Goal: Navigation & Orientation: Go to known website

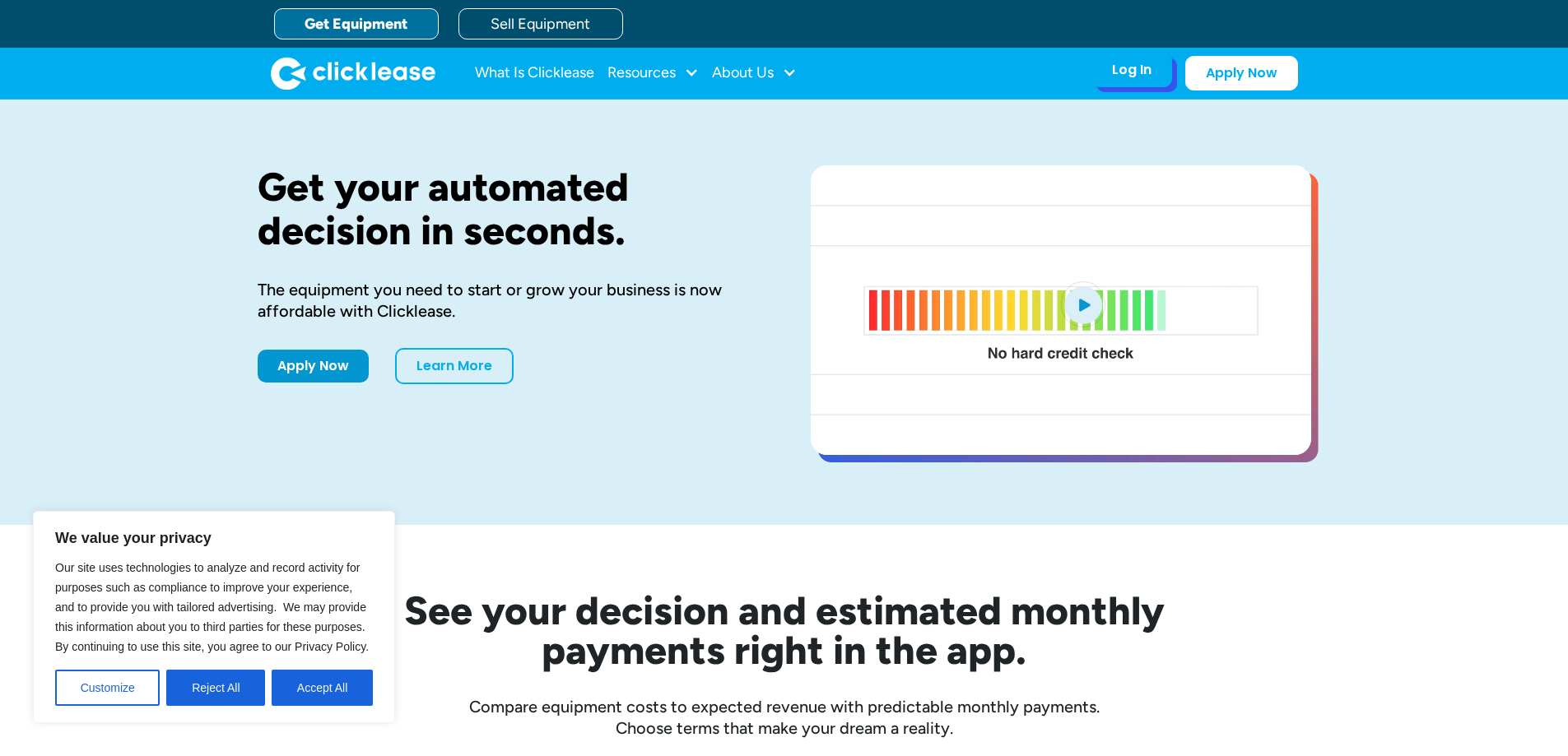
click at [1143, 70] on div "Log In" at bounding box center [1131, 70] width 39 height 16
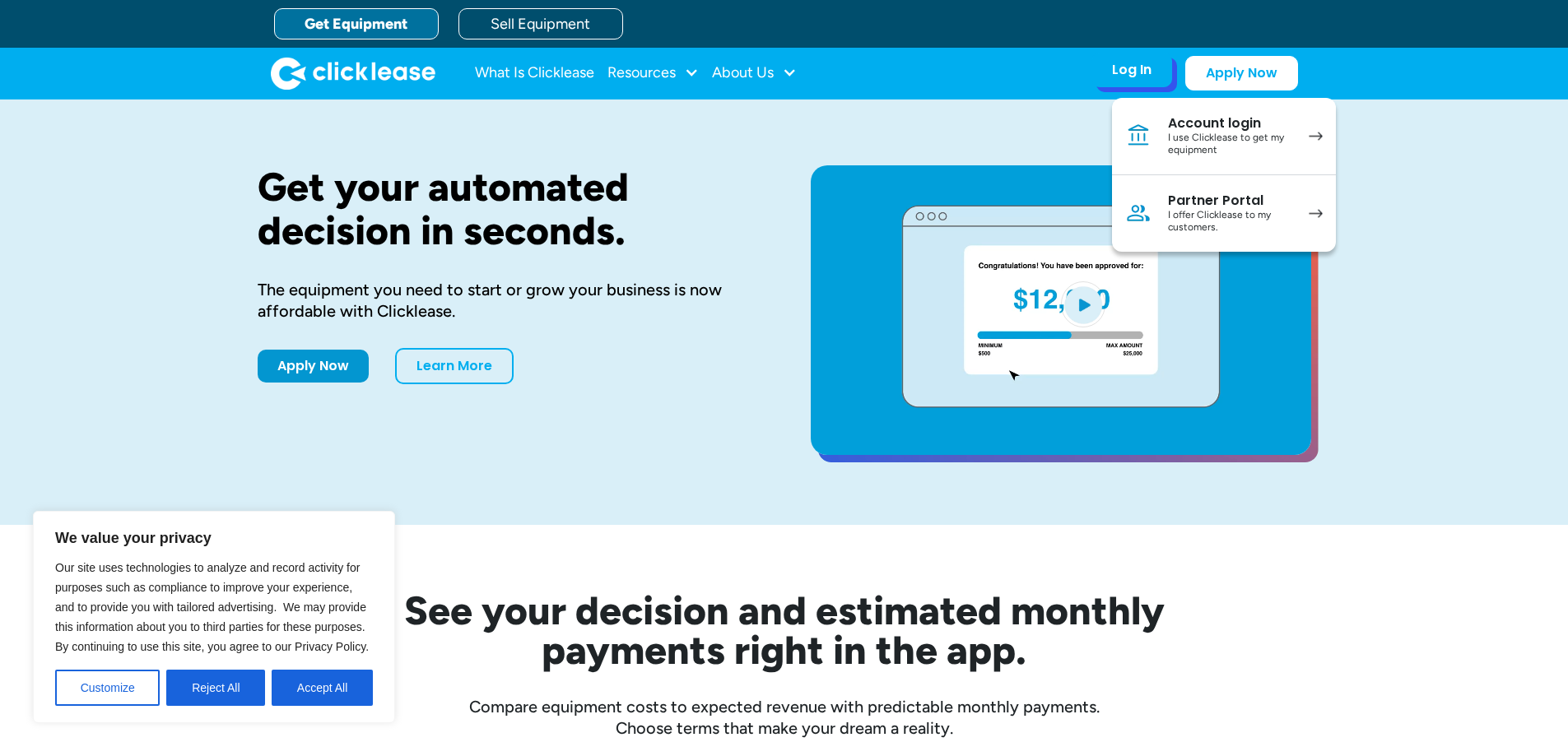
click at [1222, 141] on div "I use Clicklease to get my equipment" at bounding box center [1230, 144] width 124 height 26
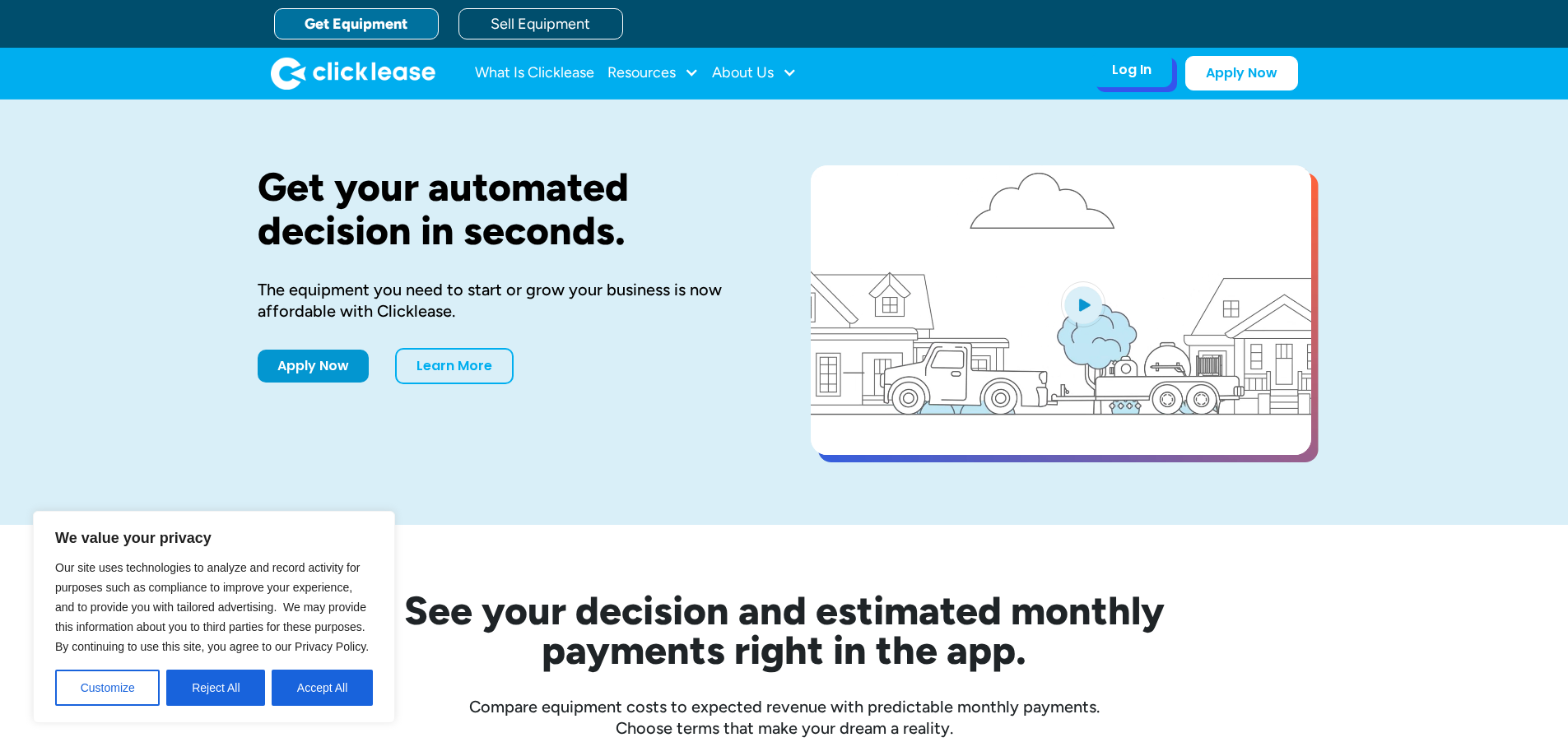
click at [1130, 79] on div "Log In Account login I use Clicklease to get my equipment Partner Portal I offe…" at bounding box center [1131, 70] width 80 height 35
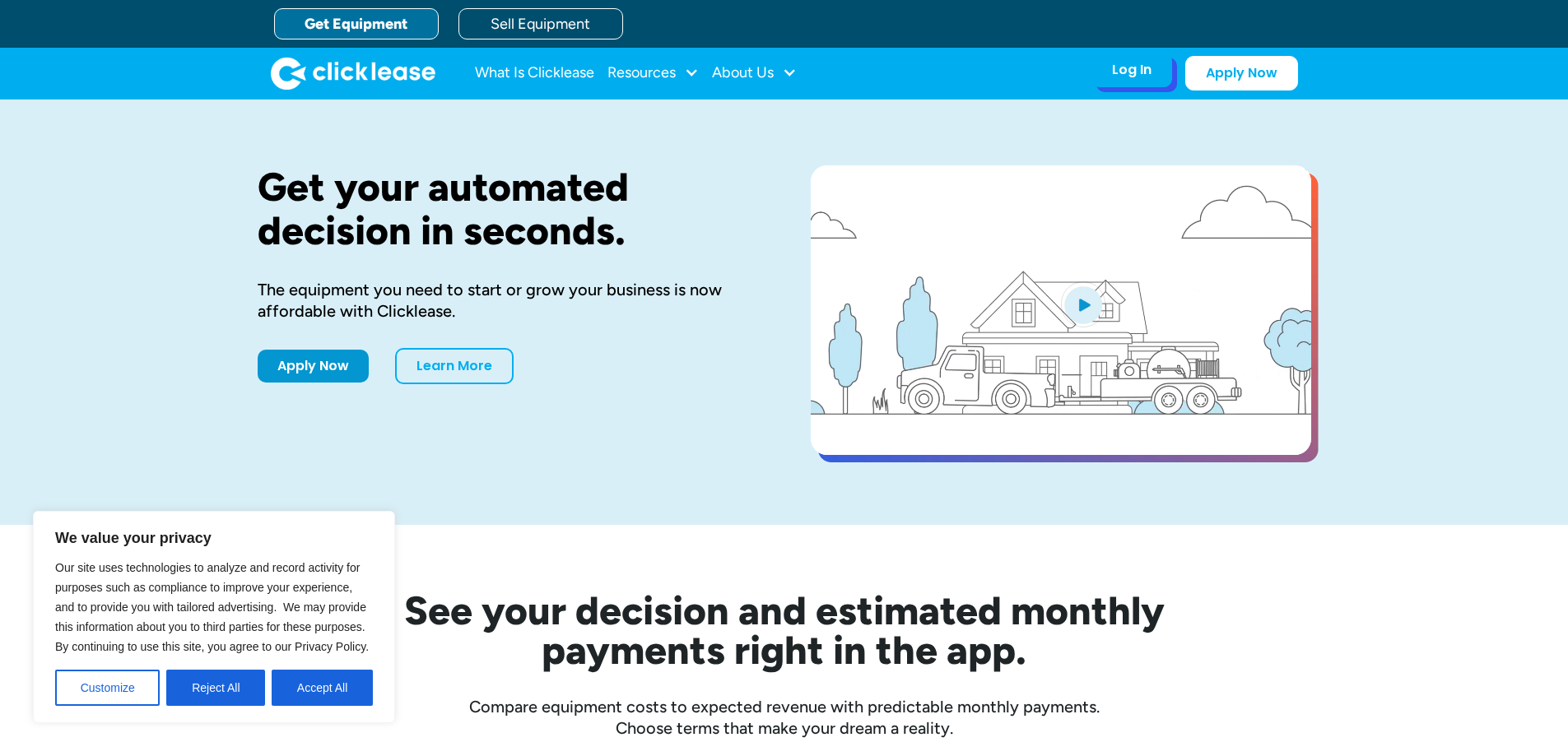
click at [1121, 77] on div "Log In" at bounding box center [1131, 70] width 39 height 16
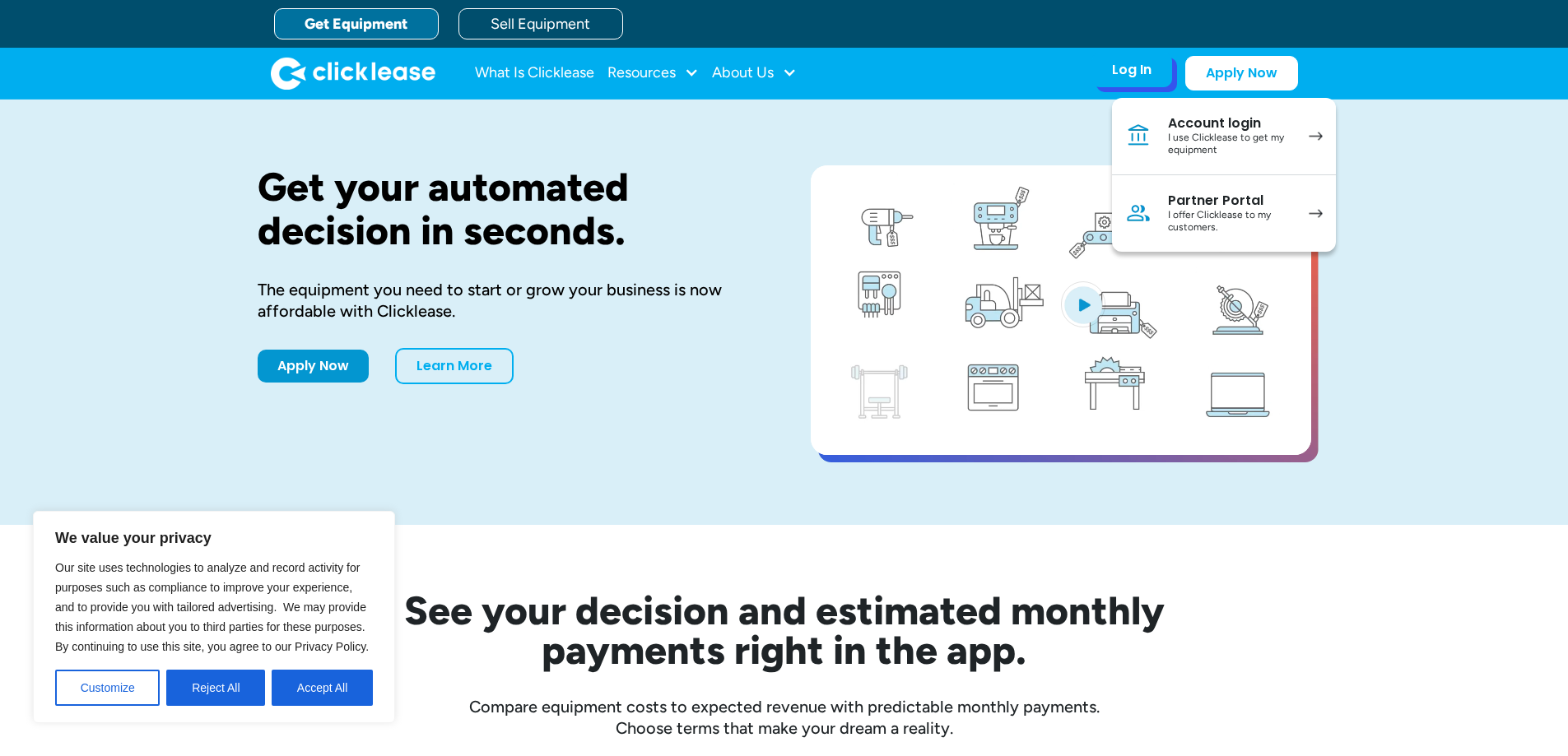
click at [1182, 202] on div "Partner Portal" at bounding box center [1230, 201] width 124 height 16
